Goal: Task Accomplishment & Management: Manage account settings

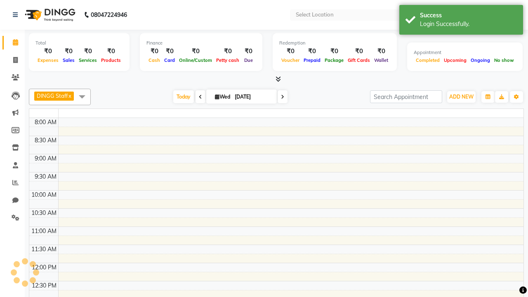
select select "en"
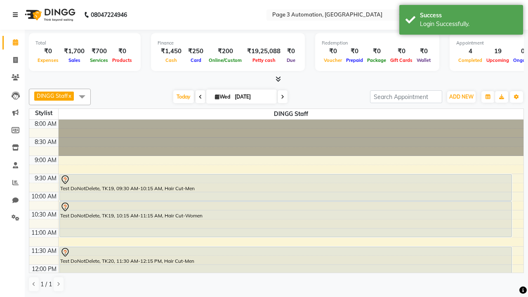
click at [17, 15] on icon at bounding box center [15, 15] width 5 height 6
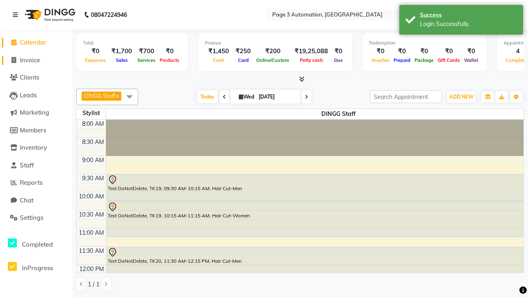
click at [36, 60] on span "Invoice" at bounding box center [30, 60] width 20 height 8
select select "service"
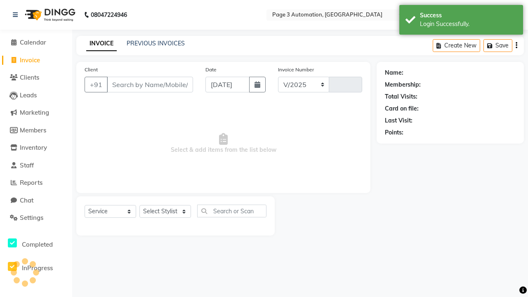
select select "2774"
type input "10043"
click at [17, 15] on icon at bounding box center [15, 15] width 5 height 6
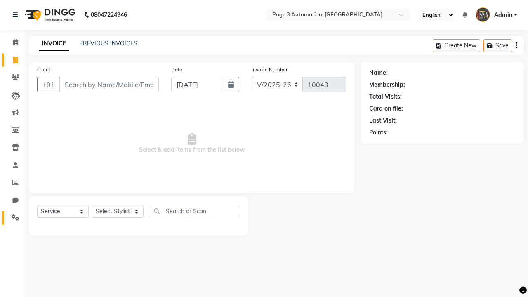
click at [12, 218] on icon at bounding box center [16, 218] width 8 height 6
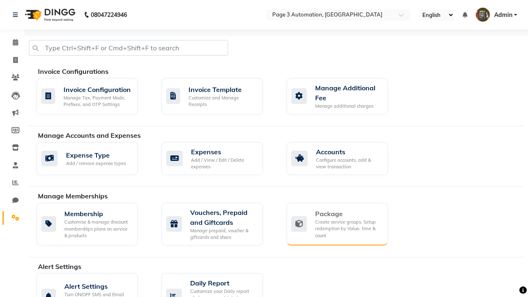
click at [348, 214] on div "Package" at bounding box center [348, 214] width 66 height 10
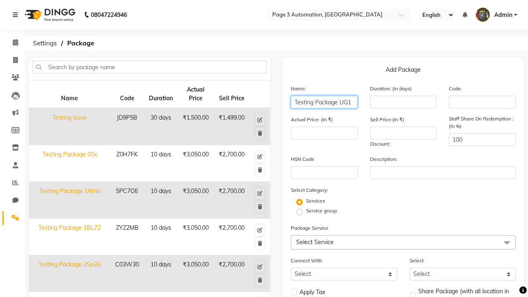
type input "Testing Package UG1"
type input "10"
type input "3050"
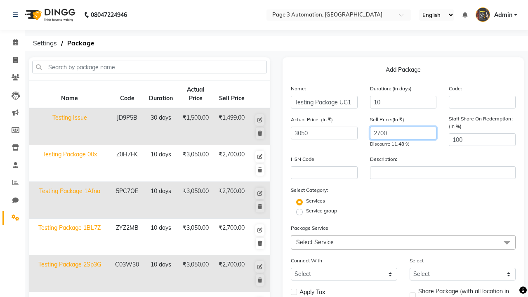
type input "2700"
click at [403, 242] on span "Select Service" at bounding box center [403, 242] width 225 height 14
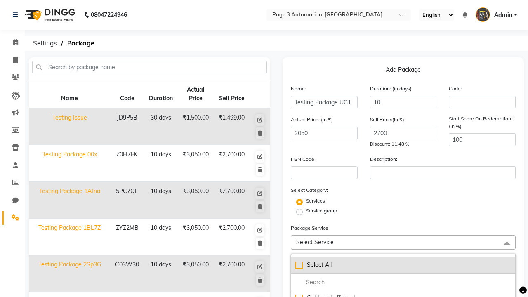
click at [403, 265] on div "Select All" at bounding box center [404, 265] width 216 height 9
checkbox input "true"
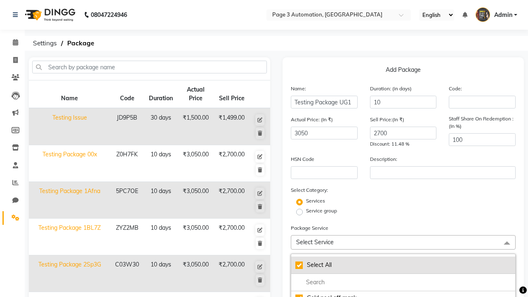
checkbox input "true"
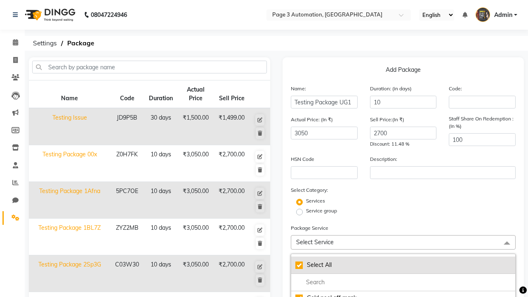
checkbox input "true"
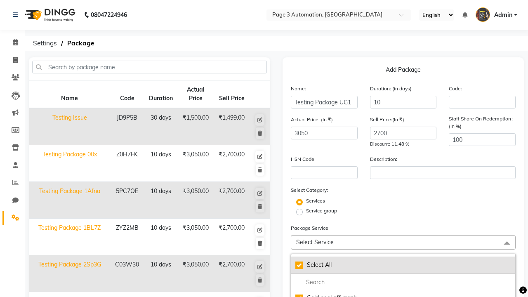
checkbox input "true"
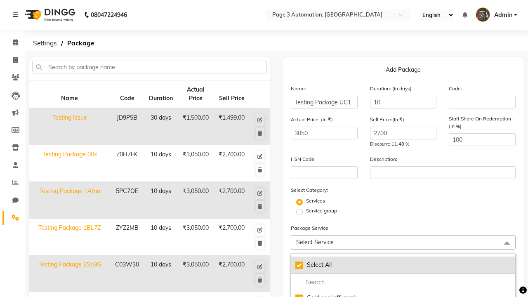
checkbox input "true"
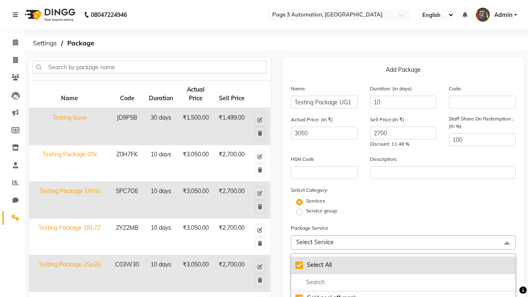
checkbox input "true"
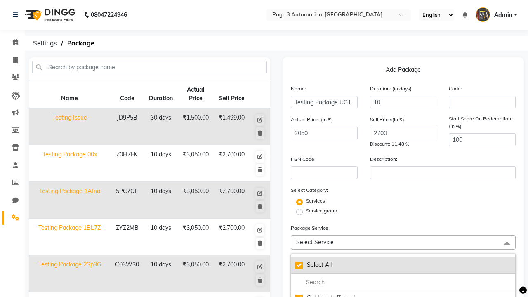
checkbox input "true"
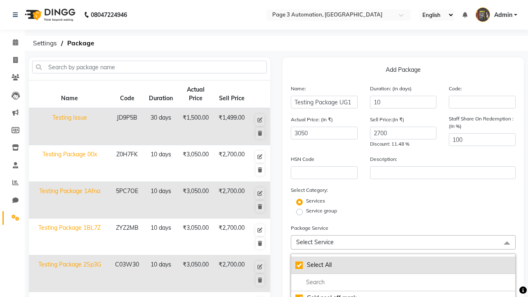
checkbox input "true"
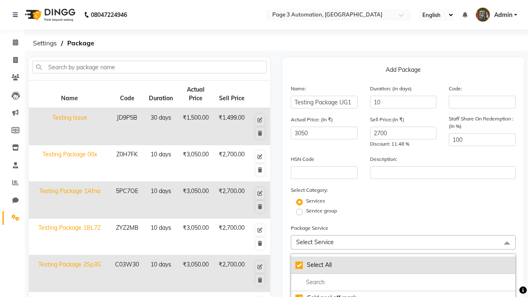
checkbox input "true"
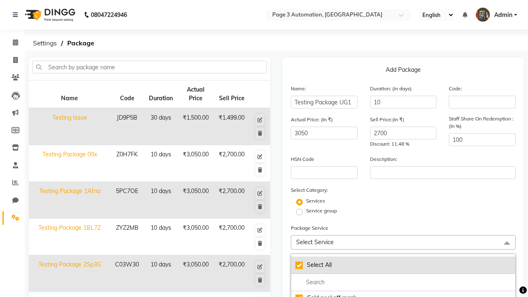
checkbox input "true"
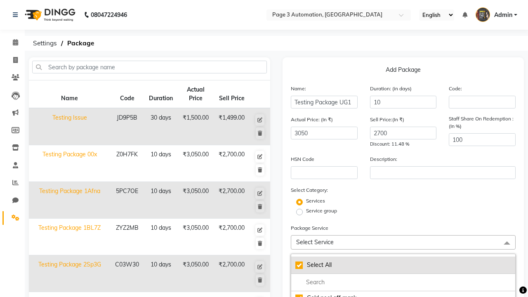
checkbox input "true"
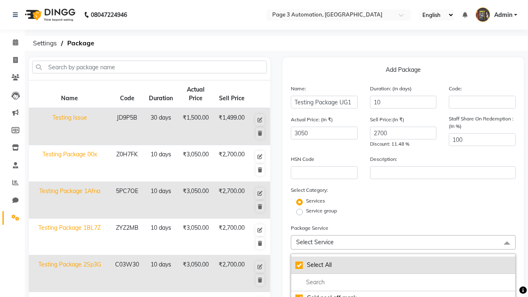
checkbox input "true"
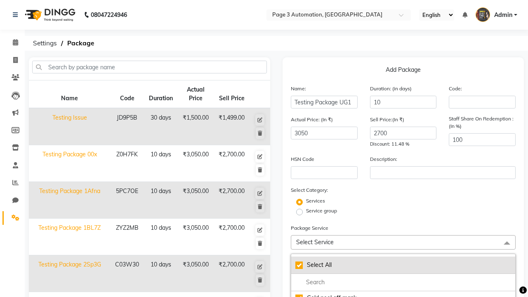
checkbox input "true"
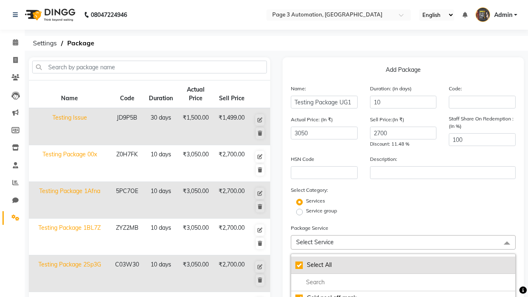
checkbox input "true"
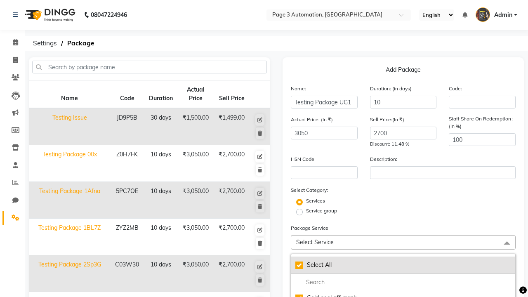
checkbox input "true"
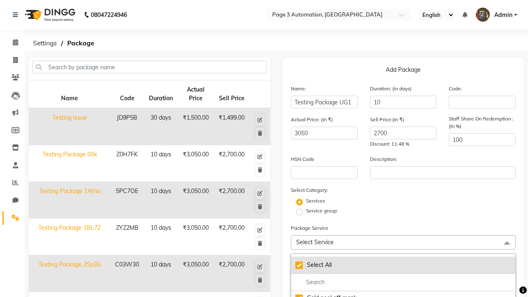
checkbox input "true"
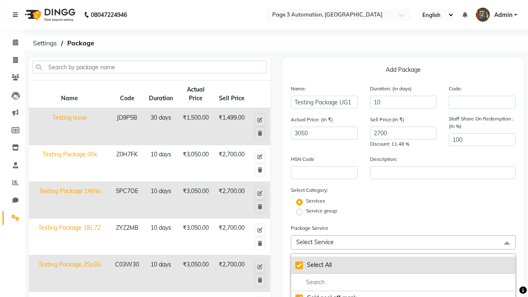
checkbox input "true"
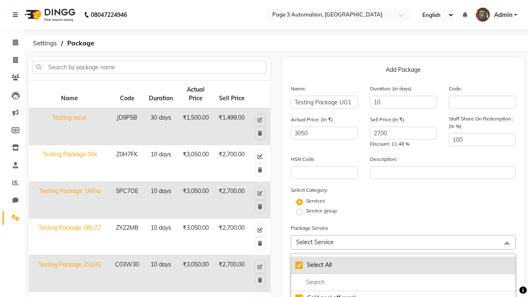
checkbox input "true"
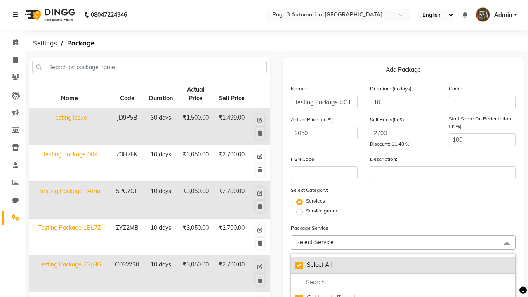
checkbox input "true"
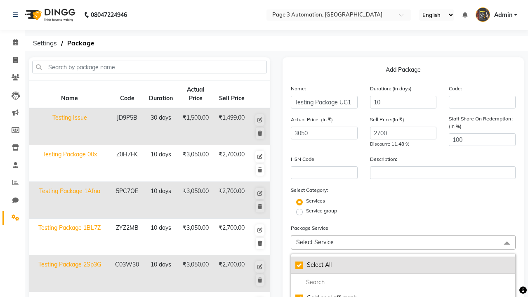
checkbox input "true"
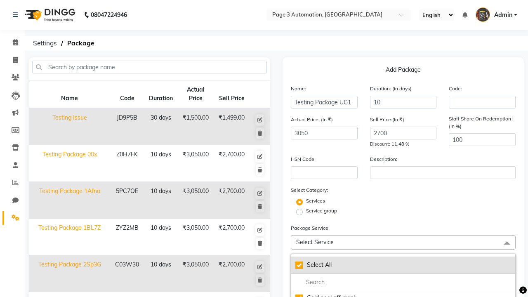
checkbox input "true"
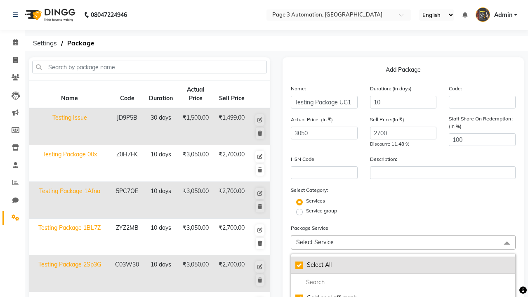
checkbox input "true"
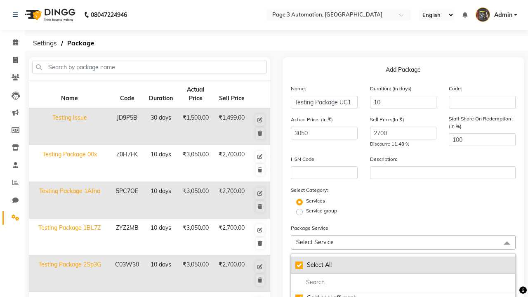
checkbox input "true"
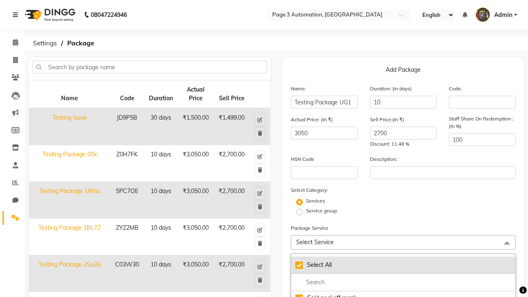
checkbox input "true"
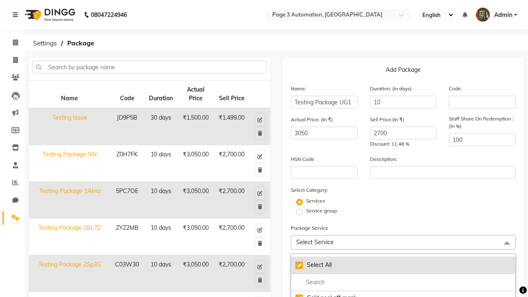
checkbox input "true"
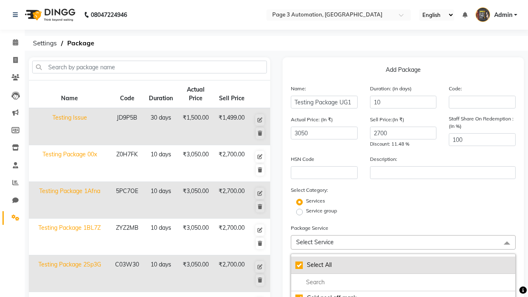
checkbox input "true"
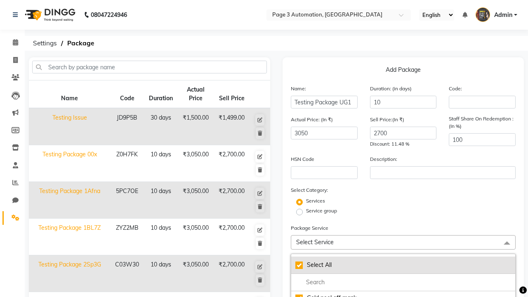
checkbox input "true"
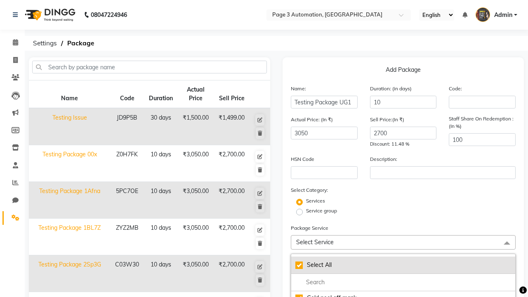
checkbox input "true"
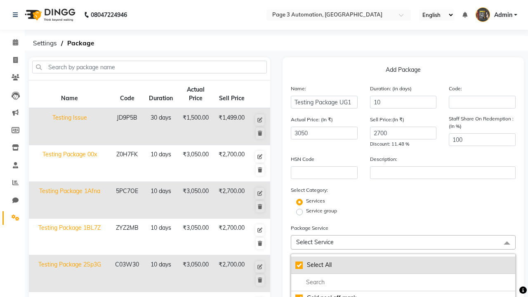
checkbox input "true"
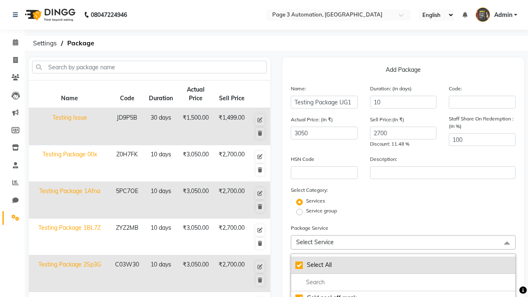
checkbox input "true"
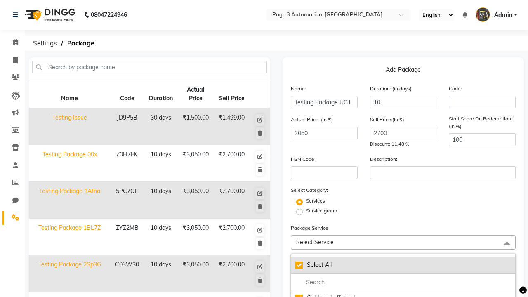
checkbox input "true"
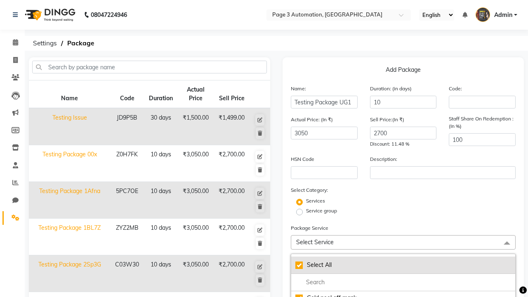
checkbox input "true"
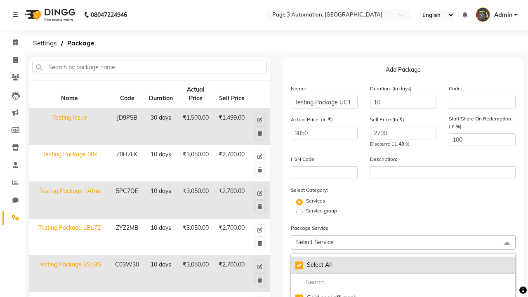
checkbox input "true"
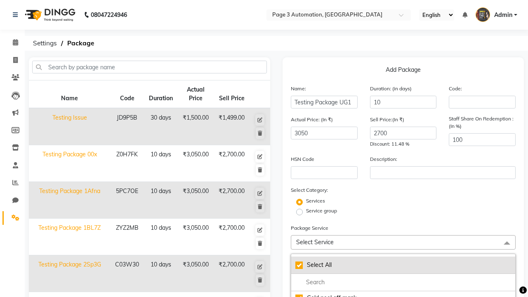
checkbox input "true"
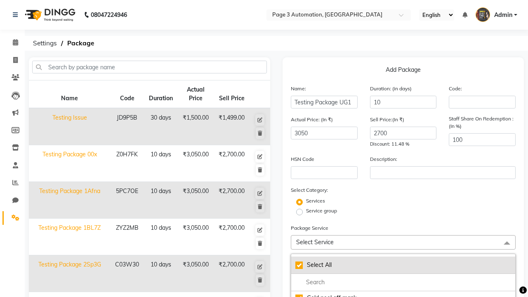
checkbox input "true"
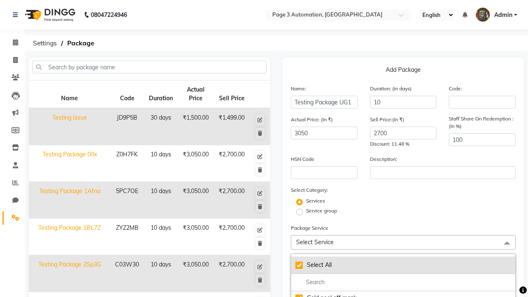
checkbox input "true"
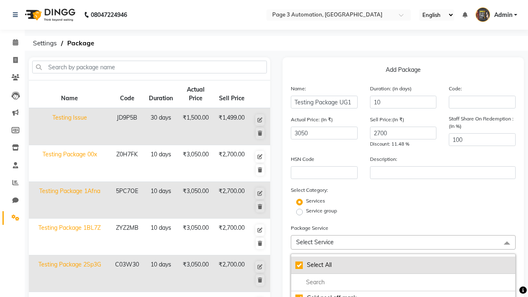
checkbox input "true"
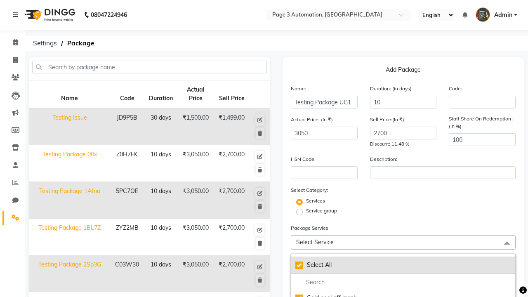
checkbox input "true"
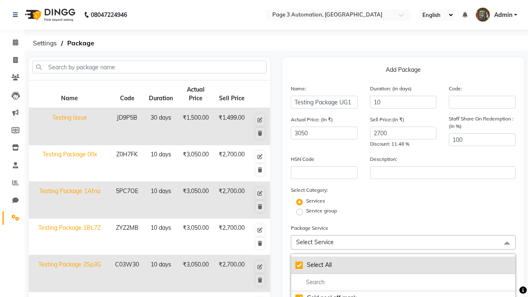
checkbox input "true"
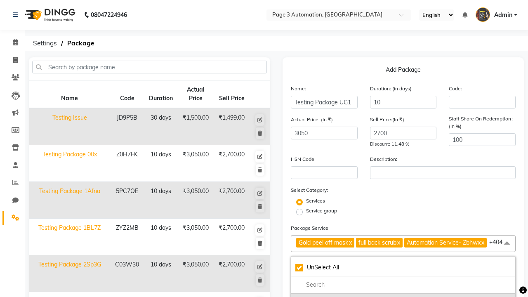
click at [403, 296] on div "Gold peel off mask" at bounding box center [404, 300] width 216 height 9
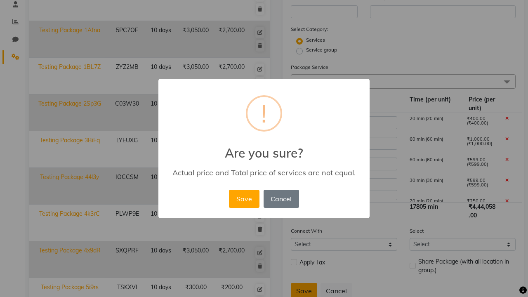
scroll to position [218, 0]
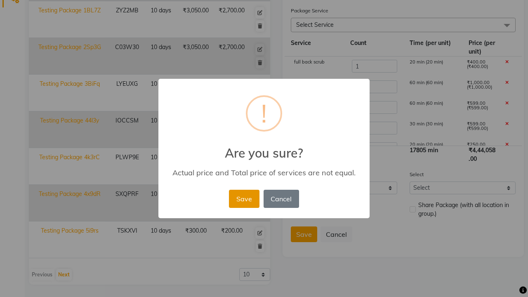
click at [244, 199] on button "Save" at bounding box center [244, 199] width 30 height 18
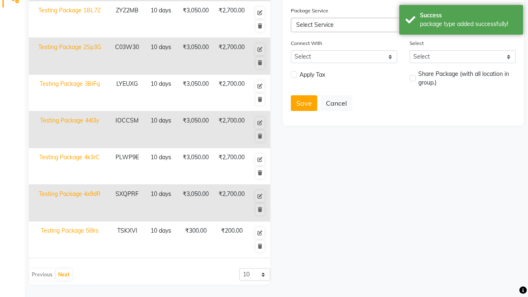
click at [462, 21] on div "package type added successfully!" at bounding box center [468, 24] width 97 height 9
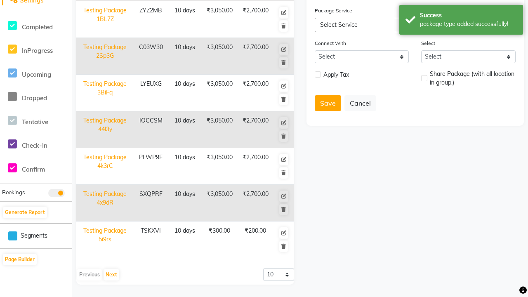
scroll to position [0, 0]
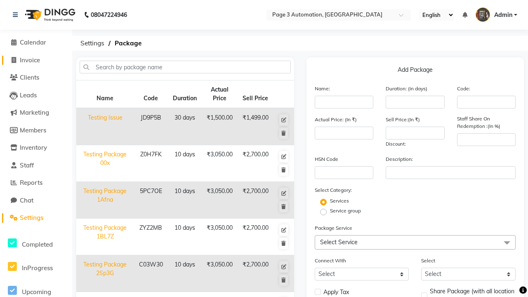
click at [36, 60] on span "Invoice" at bounding box center [30, 60] width 20 height 8
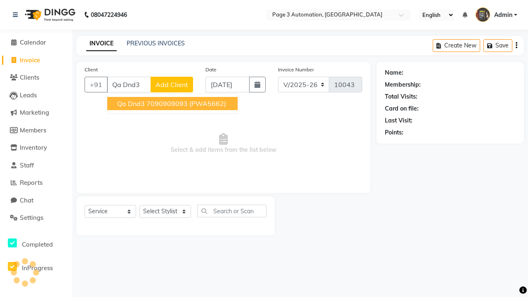
click at [173, 104] on ngb-highlight "7090909093" at bounding box center [167, 104] width 41 height 8
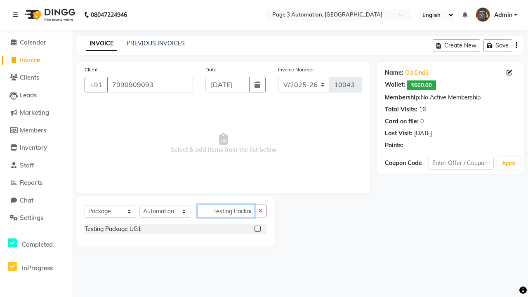
scroll to position [0, 7]
click at [258, 229] on label at bounding box center [258, 229] width 6 height 6
click at [258, 229] on input "checkbox" at bounding box center [257, 229] width 5 height 5
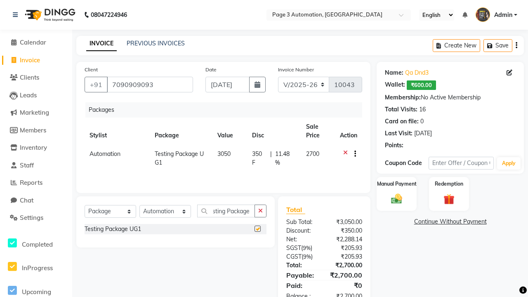
scroll to position [0, 0]
click at [397, 184] on label "Manual Payment" at bounding box center [397, 184] width 41 height 8
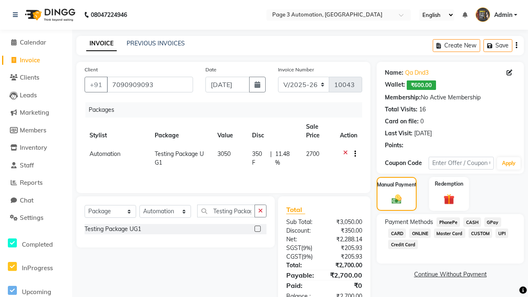
click at [472, 222] on span "CASH" at bounding box center [473, 222] width 18 height 9
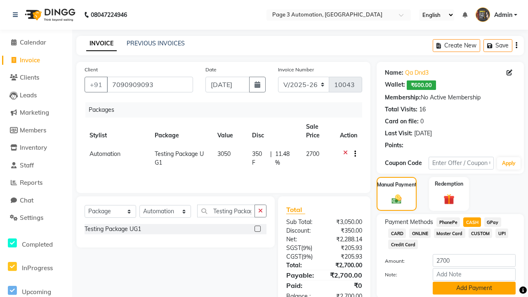
click at [474, 288] on button "Add Payment" at bounding box center [474, 288] width 83 height 13
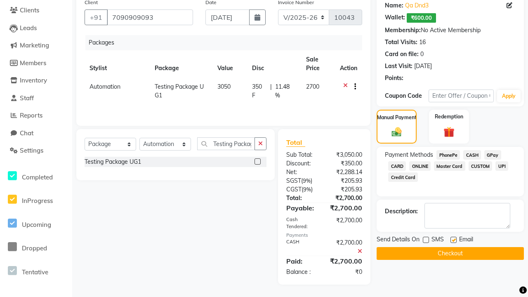
click at [454, 240] on label at bounding box center [454, 240] width 6 height 6
click at [454, 240] on input "checkbox" at bounding box center [453, 240] width 5 height 5
click at [450, 254] on button "Checkout" at bounding box center [450, 253] width 147 height 13
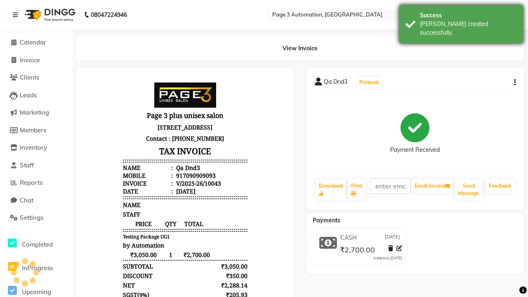
click at [462, 21] on div "[PERSON_NAME] created successfully." at bounding box center [468, 28] width 97 height 17
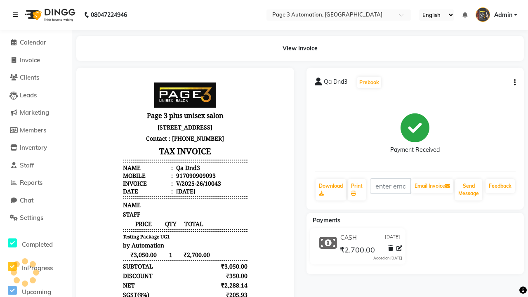
click at [17, 15] on icon at bounding box center [15, 15] width 5 height 6
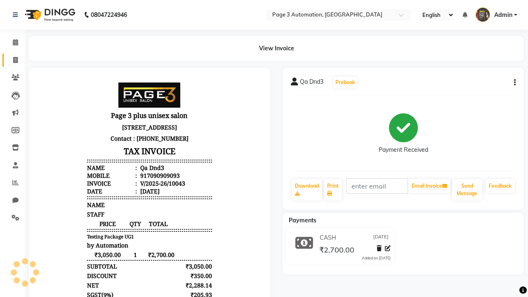
click at [12, 60] on span at bounding box center [15, 60] width 14 height 9
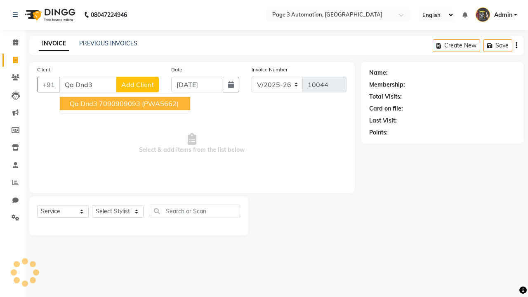
click at [126, 104] on ngb-highlight "7090909093" at bounding box center [119, 104] width 41 height 8
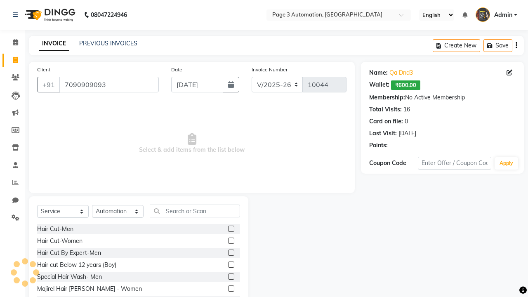
click at [231, 253] on label at bounding box center [231, 253] width 6 height 6
click at [231, 253] on input "checkbox" at bounding box center [230, 253] width 5 height 5
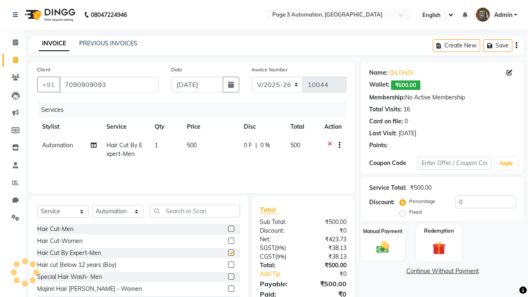
click at [439, 231] on label "Redemption" at bounding box center [439, 231] width 30 height 8
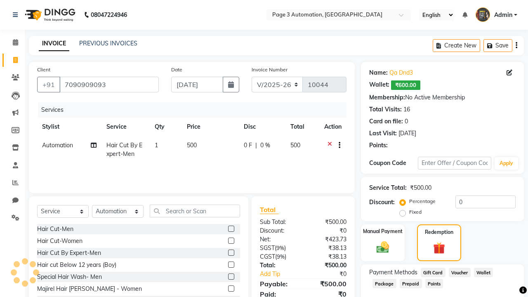
click at [384, 283] on span "Package" at bounding box center [385, 283] width 24 height 9
